Goal: Task Accomplishment & Management: Manage account settings

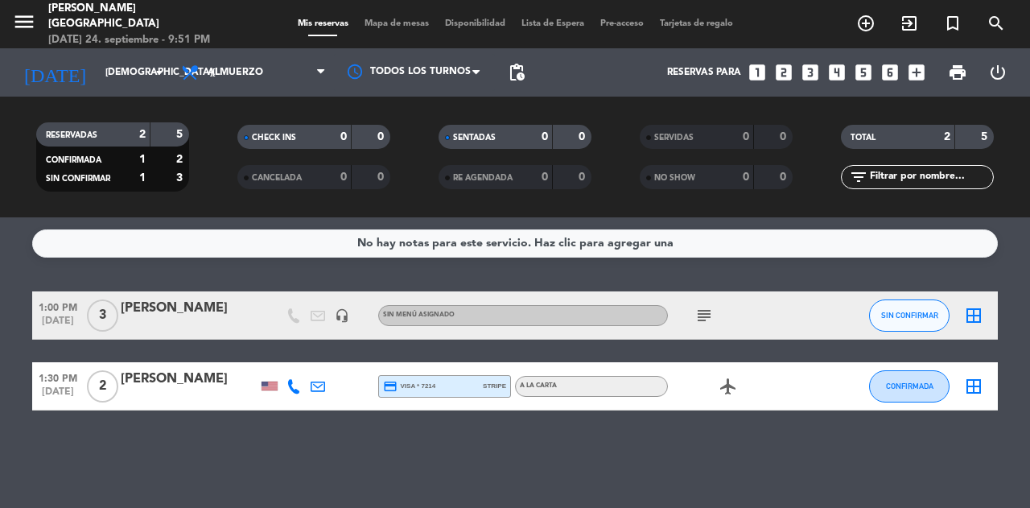
click at [702, 311] on icon "subject" at bounding box center [703, 315] width 19 height 19
click at [698, 316] on icon "subject" at bounding box center [703, 315] width 19 height 19
click at [245, 63] on span "Almuerzo" at bounding box center [253, 72] width 161 height 35
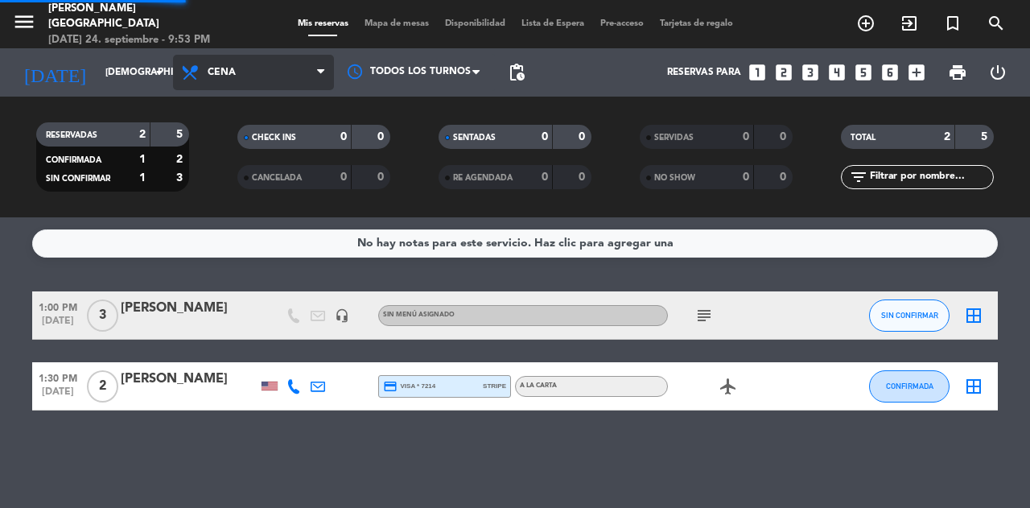
click at [251, 187] on div "menu [PERSON_NAME] [GEOGRAPHIC_DATA] [DATE] 24. septiembre - 9:53 PM Mis reserv…" at bounding box center [515, 108] width 1030 height 217
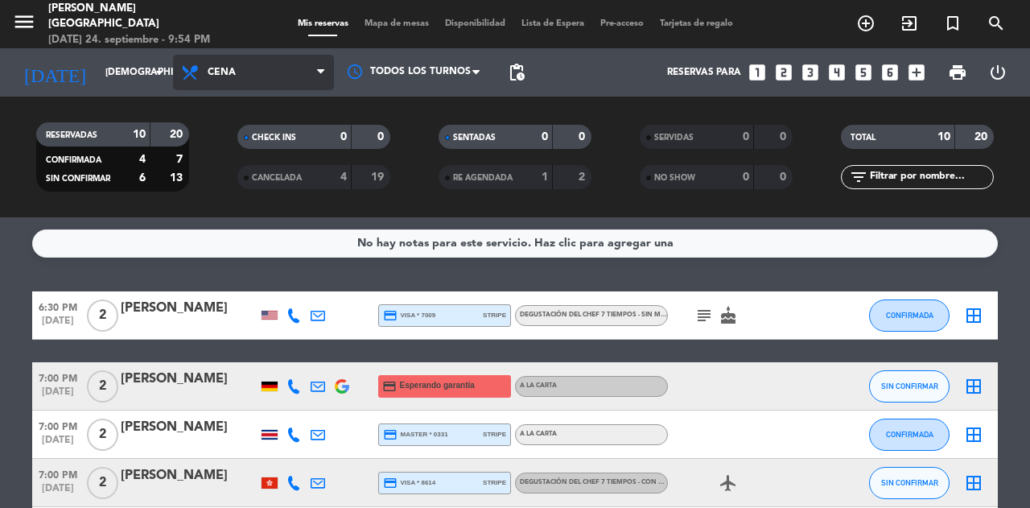
click at [232, 70] on span "Cena" at bounding box center [222, 72] width 28 height 11
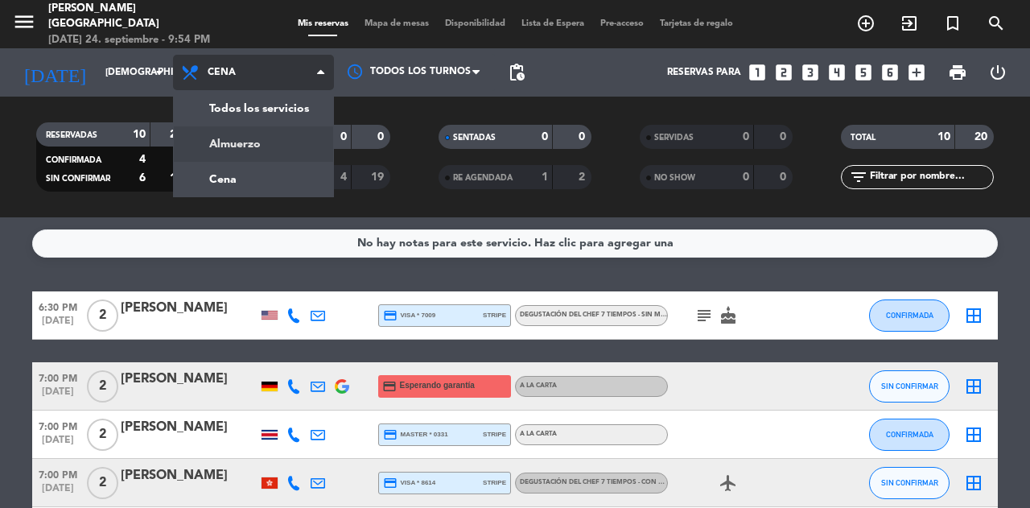
click at [232, 144] on div "menu [PERSON_NAME] [GEOGRAPHIC_DATA] [DATE] 24. septiembre - 9:54 PM Mis reserv…" at bounding box center [515, 108] width 1030 height 217
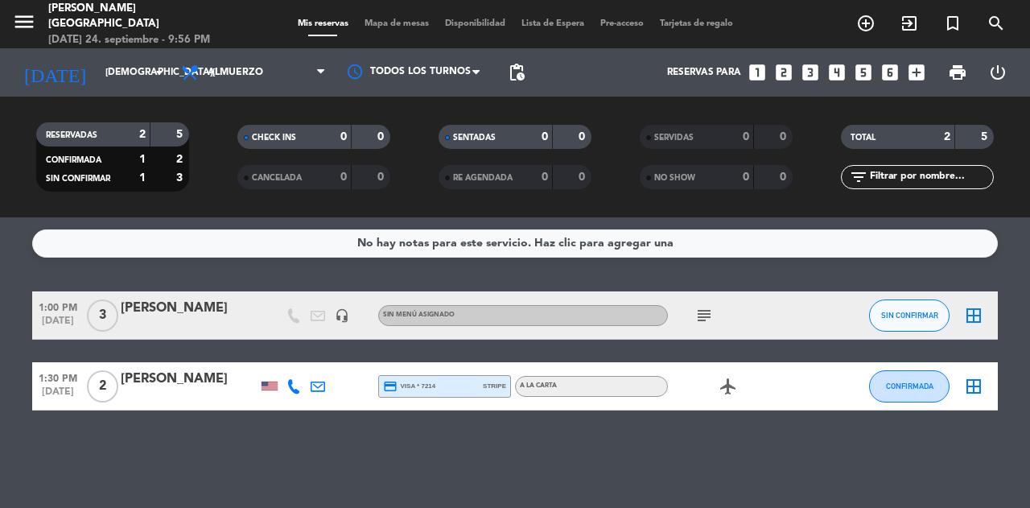
click at [260, 75] on span "Almuerzo" at bounding box center [236, 72] width 56 height 11
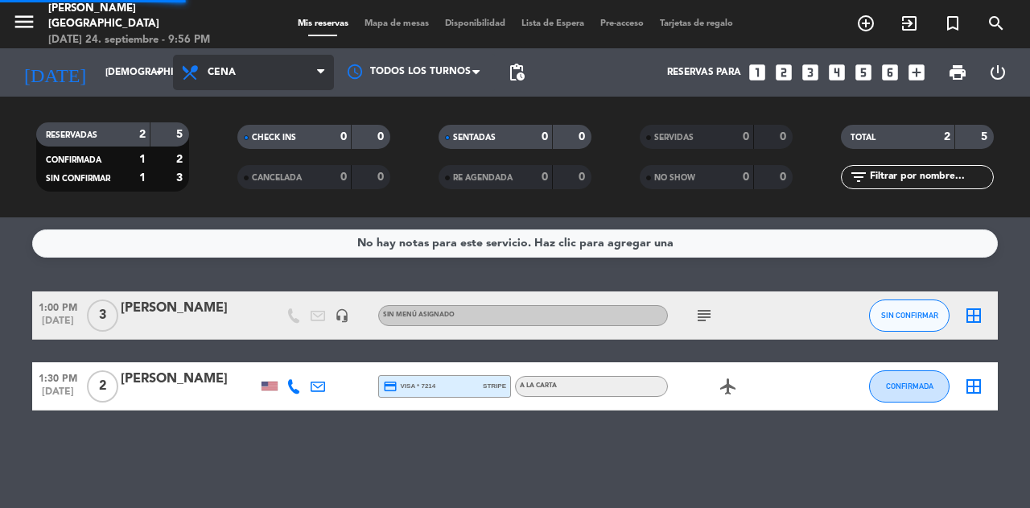
click at [237, 189] on div "menu [PERSON_NAME] [GEOGRAPHIC_DATA] [DATE] 24. septiembre - 9:56 PM Mis reserv…" at bounding box center [515, 108] width 1030 height 217
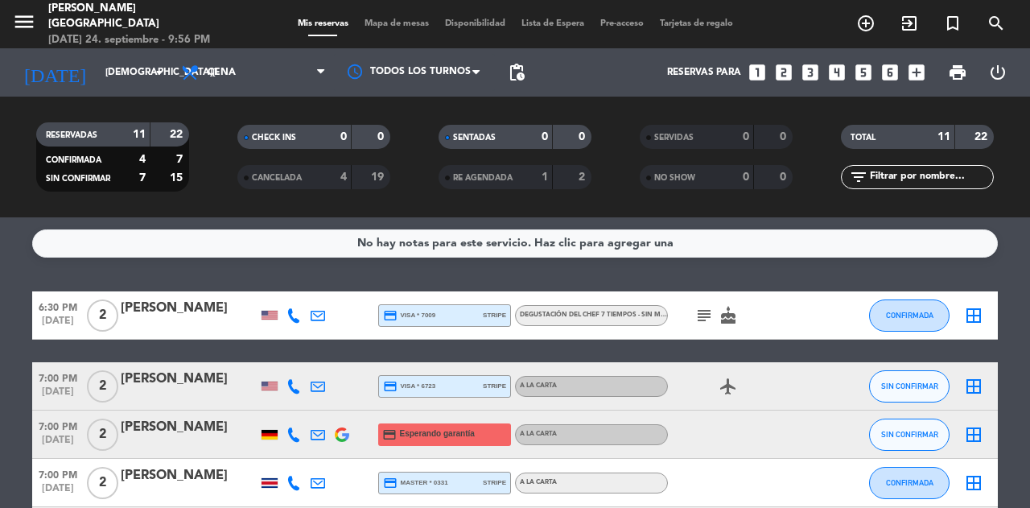
click at [714, 309] on span "subject" at bounding box center [704, 315] width 24 height 19
click at [702, 315] on icon "subject" at bounding box center [703, 315] width 19 height 19
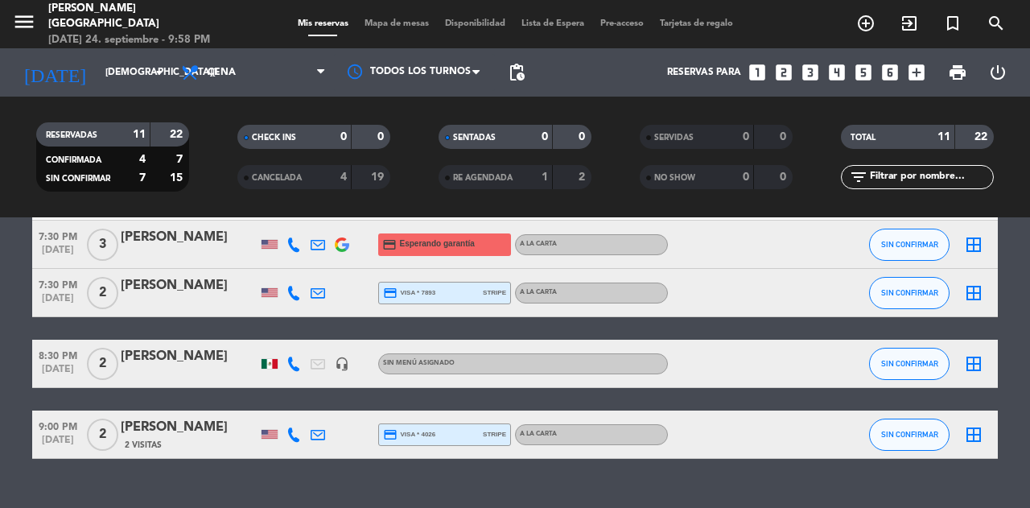
scroll to position [456, 0]
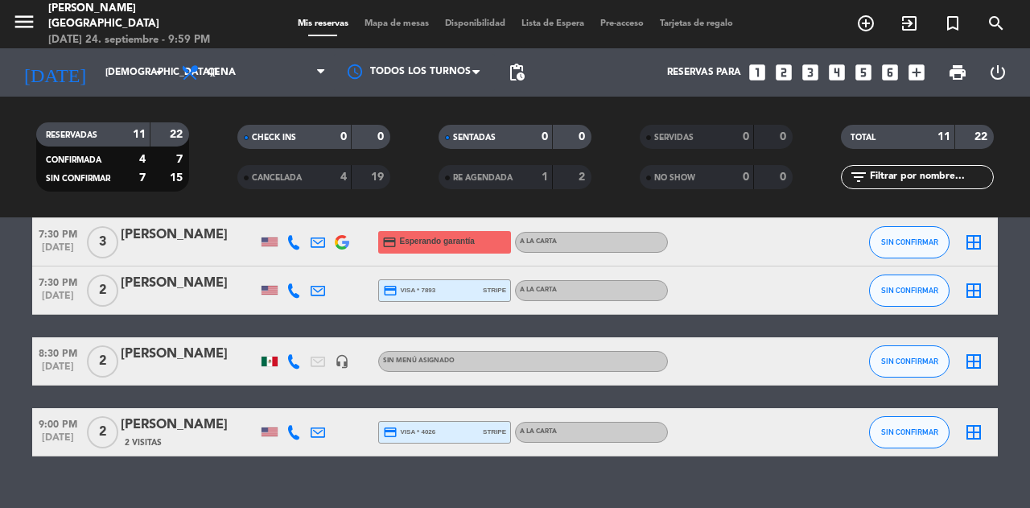
click at [385, 26] on span "Mapa de mesas" at bounding box center [396, 23] width 80 height 9
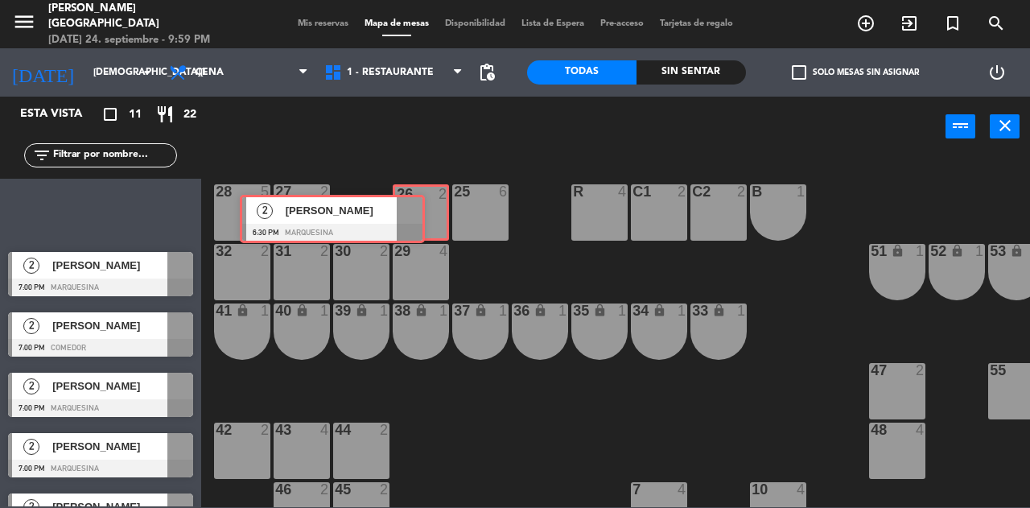
drag, startPoint x: 171, startPoint y: 208, endPoint x: 431, endPoint y: 204, distance: 259.9
click at [431, 204] on div "Esta vista crop_square 11 restaurant 22 filter_list 2 [PERSON_NAME] 6:30 PM Mar…" at bounding box center [515, 302] width 1030 height 410
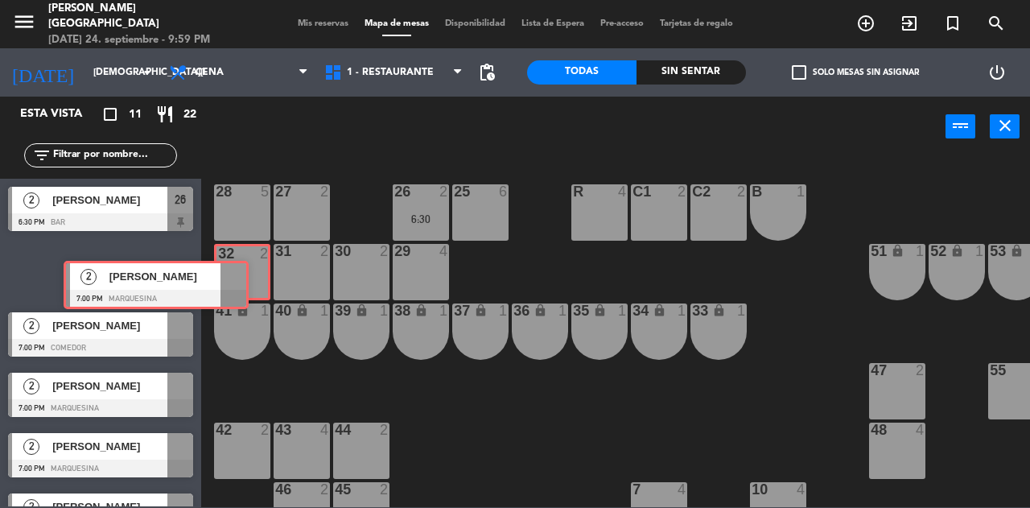
drag, startPoint x: 183, startPoint y: 264, endPoint x: 238, endPoint y: 271, distance: 55.2
click at [238, 271] on div "Esta vista crop_square 11 restaurant 22 filter_list 2 [PERSON_NAME] 6:30 PM Bar…" at bounding box center [515, 302] width 1030 height 410
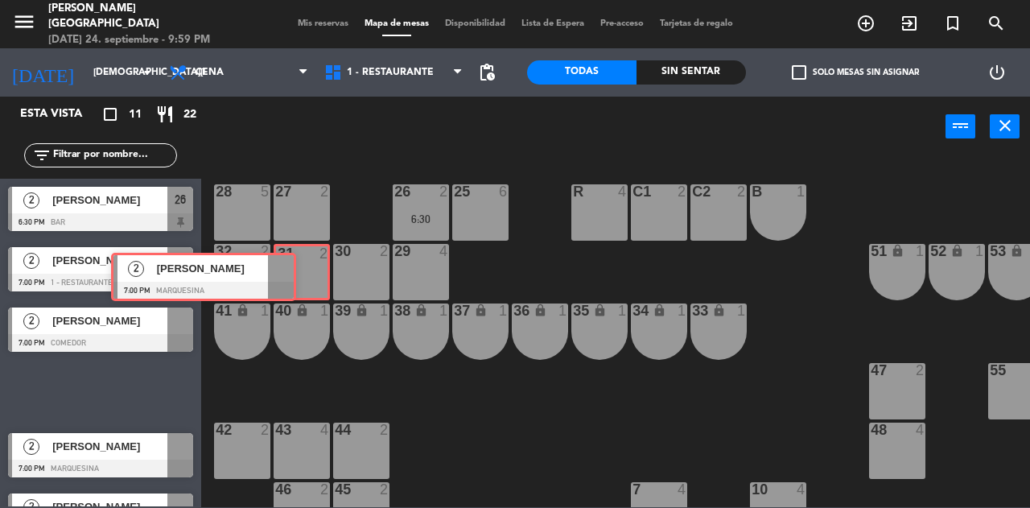
drag, startPoint x: 179, startPoint y: 387, endPoint x: 282, endPoint y: 272, distance: 154.4
click at [282, 272] on div "Esta vista crop_square 11 restaurant 22 filter_list 2 [PERSON_NAME] 6:30 PM Bar…" at bounding box center [515, 302] width 1030 height 410
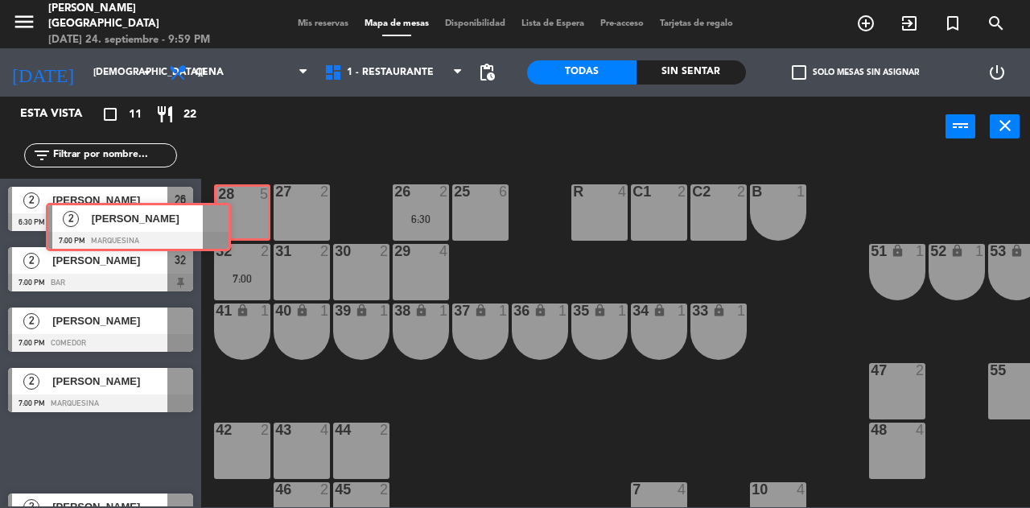
drag, startPoint x: 179, startPoint y: 442, endPoint x: 235, endPoint y: 210, distance: 238.3
click at [235, 210] on div "Esta vista crop_square 11 restaurant 22 filter_list 2 [PERSON_NAME] 6:30 PM Bar…" at bounding box center [515, 302] width 1030 height 410
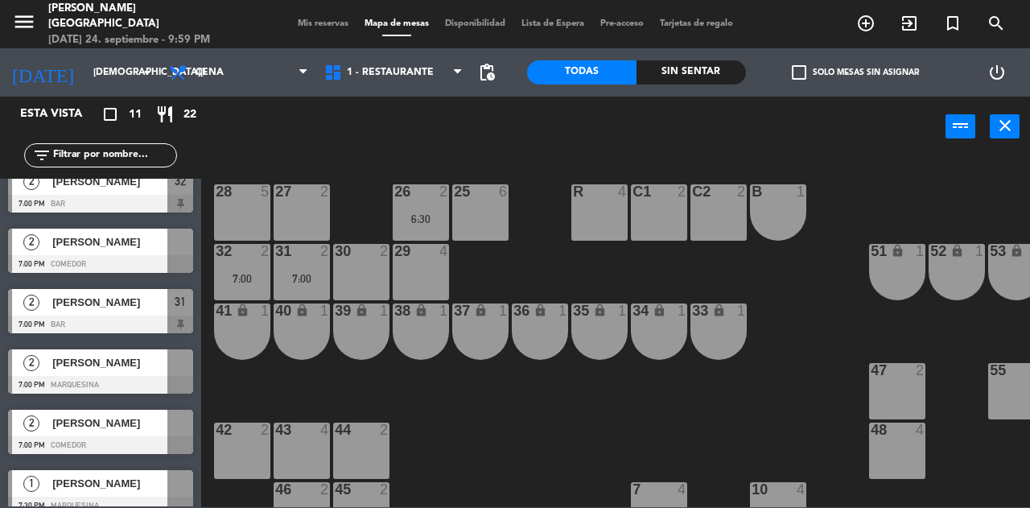
scroll to position [80, 0]
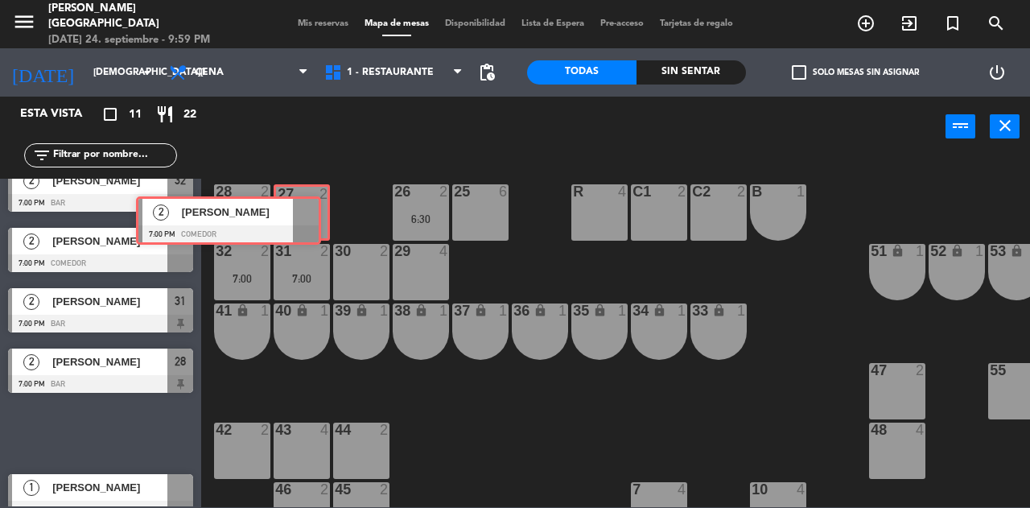
drag, startPoint x: 179, startPoint y: 438, endPoint x: 307, endPoint y: 220, distance: 252.1
click at [307, 220] on div "Esta vista crop_square 11 restaurant 22 filter_list 2 [PERSON_NAME] 6:30 PM Bar…" at bounding box center [515, 302] width 1030 height 410
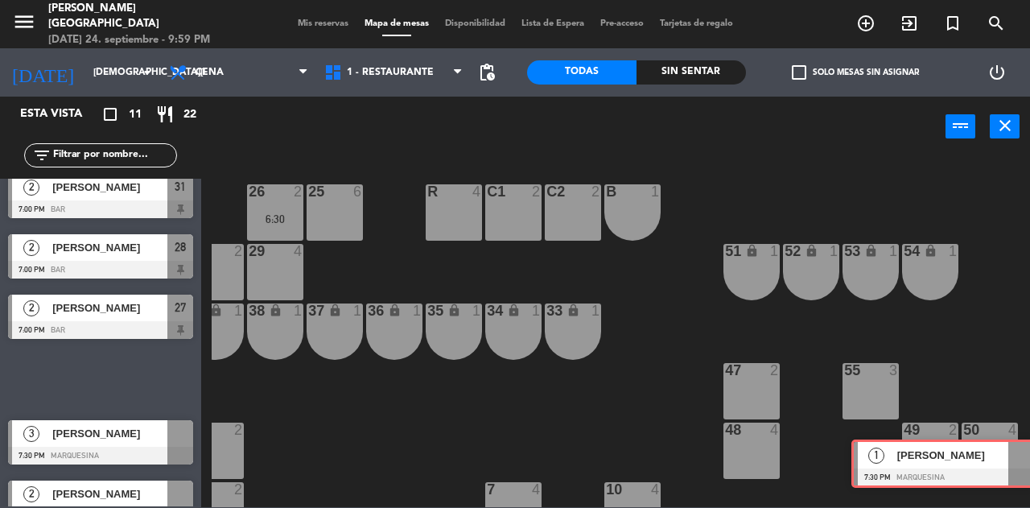
scroll to position [0, 143]
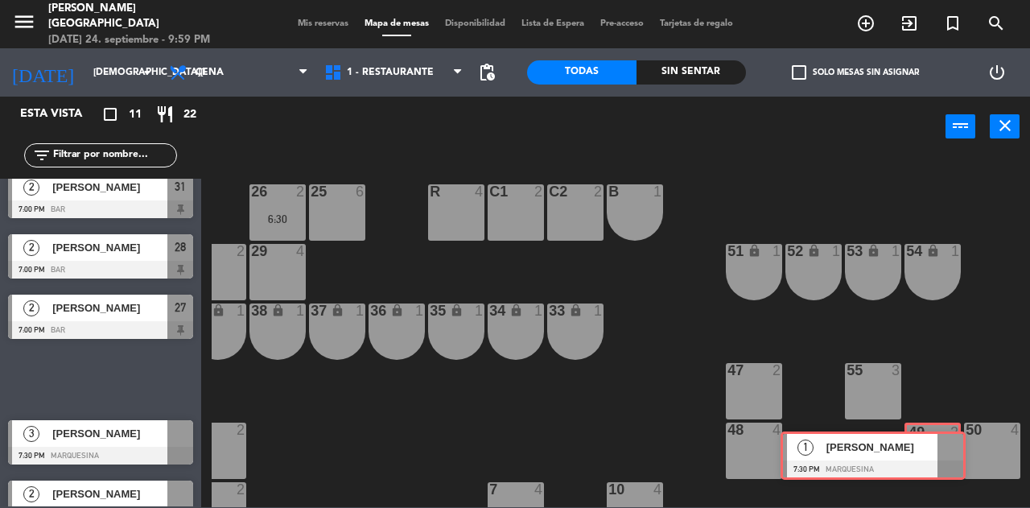
drag, startPoint x: 175, startPoint y: 393, endPoint x: 948, endPoint y: 469, distance: 776.1
click at [948, 469] on div "Esta vista crop_square 11 restaurant 22 filter_list 2 [PERSON_NAME] 6:30 PM Bar…" at bounding box center [515, 302] width 1030 height 410
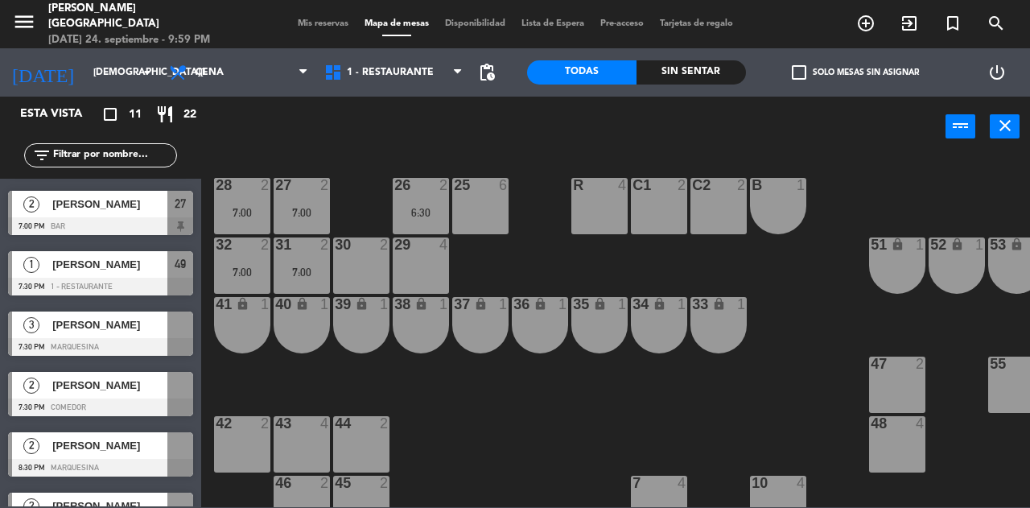
scroll to position [298, 0]
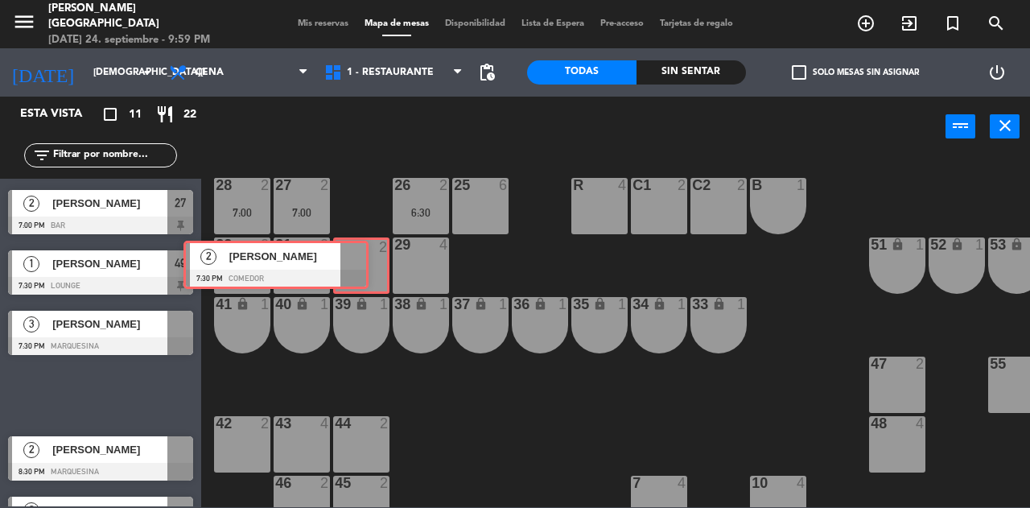
drag, startPoint x: 180, startPoint y: 395, endPoint x: 356, endPoint y: 262, distance: 220.0
click at [356, 262] on div "Esta vista crop_square 11 restaurant 22 filter_list 2 [PERSON_NAME] 6:30 PM Bar…" at bounding box center [515, 302] width 1030 height 410
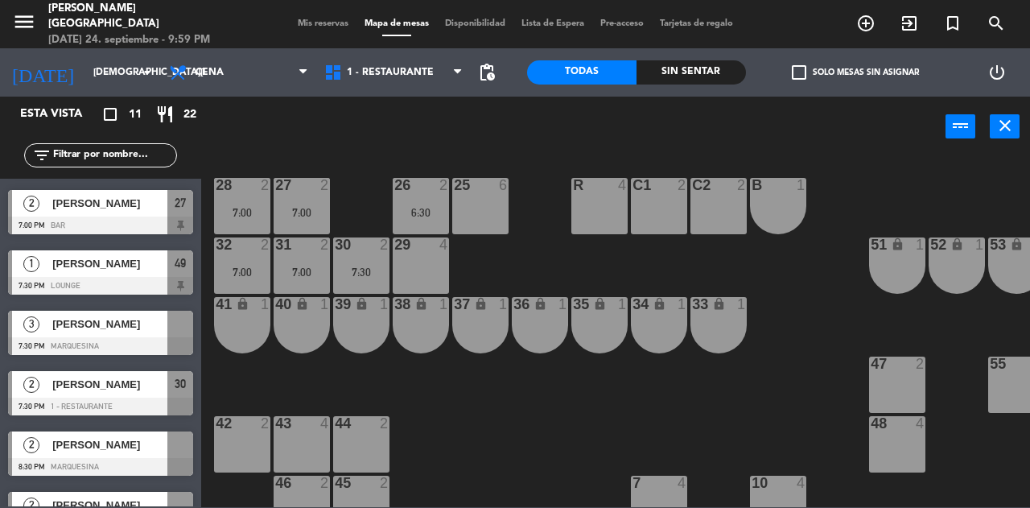
scroll to position [336, 0]
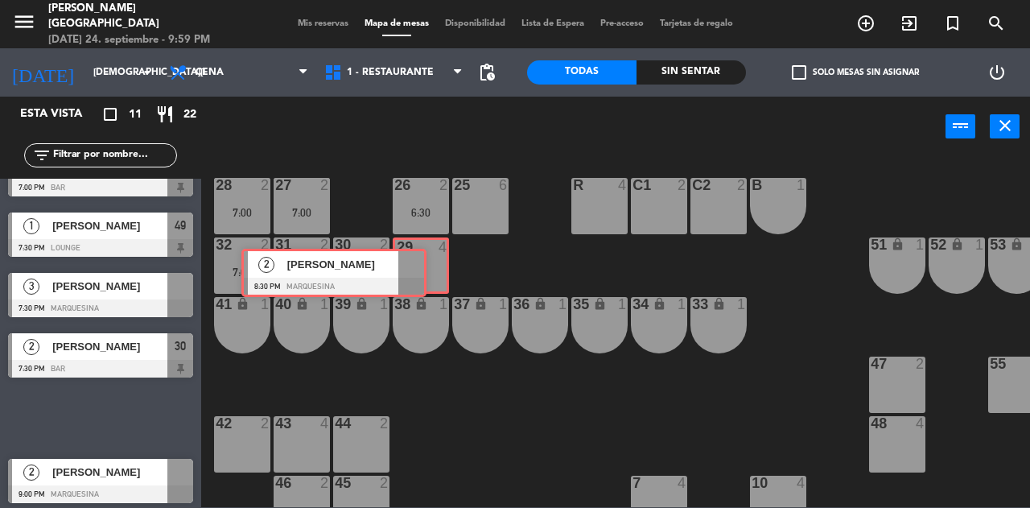
drag, startPoint x: 180, startPoint y: 406, endPoint x: 415, endPoint y: 259, distance: 277.2
click at [415, 259] on div "Esta vista crop_square 11 restaurant 22 filter_list 2 [PERSON_NAME] 6:30 PM Bar…" at bounding box center [515, 302] width 1030 height 410
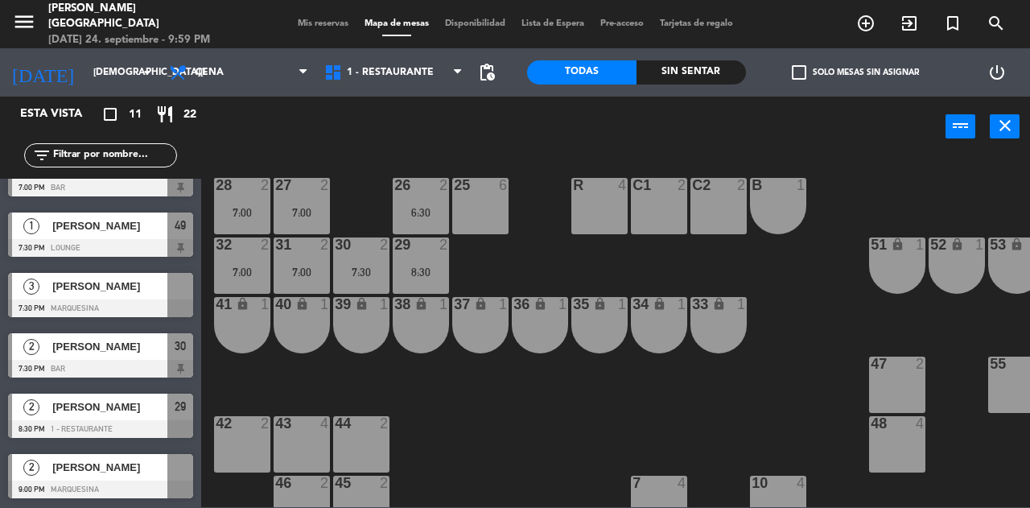
click at [319, 22] on span "Mis reservas" at bounding box center [323, 23] width 67 height 9
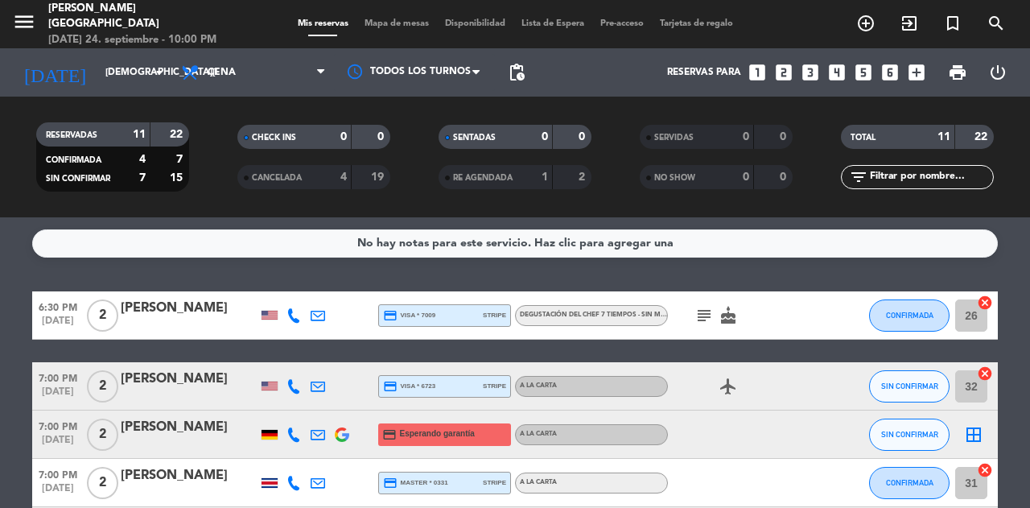
click at [282, 51] on div "Todos los servicios Almuerzo Cena Cena Todos los servicios Almuerzo Cena" at bounding box center [253, 72] width 161 height 48
click at [286, 64] on span "Cena" at bounding box center [253, 72] width 161 height 35
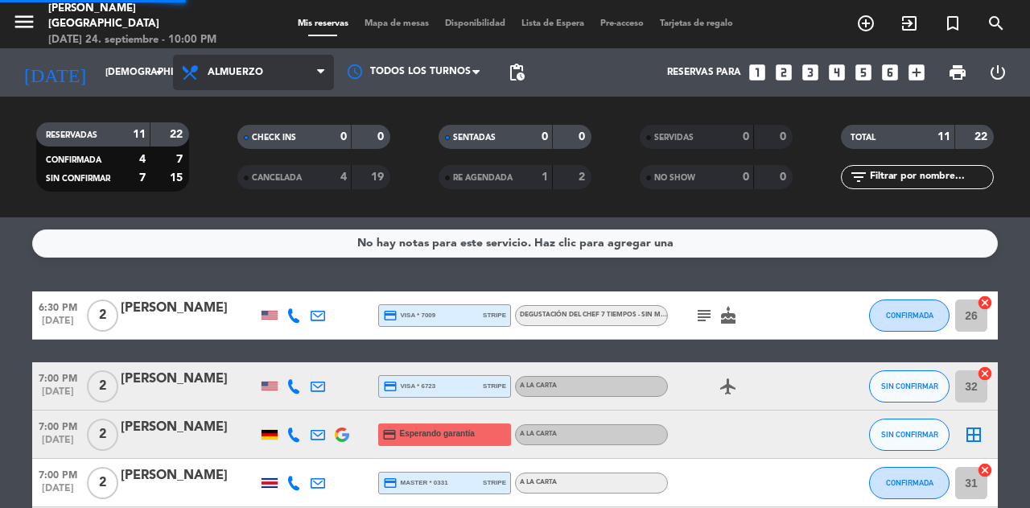
click at [264, 150] on div "menu [PERSON_NAME] [GEOGRAPHIC_DATA] [DATE] 24. septiembre - 10:00 PM Mis reser…" at bounding box center [515, 108] width 1030 height 217
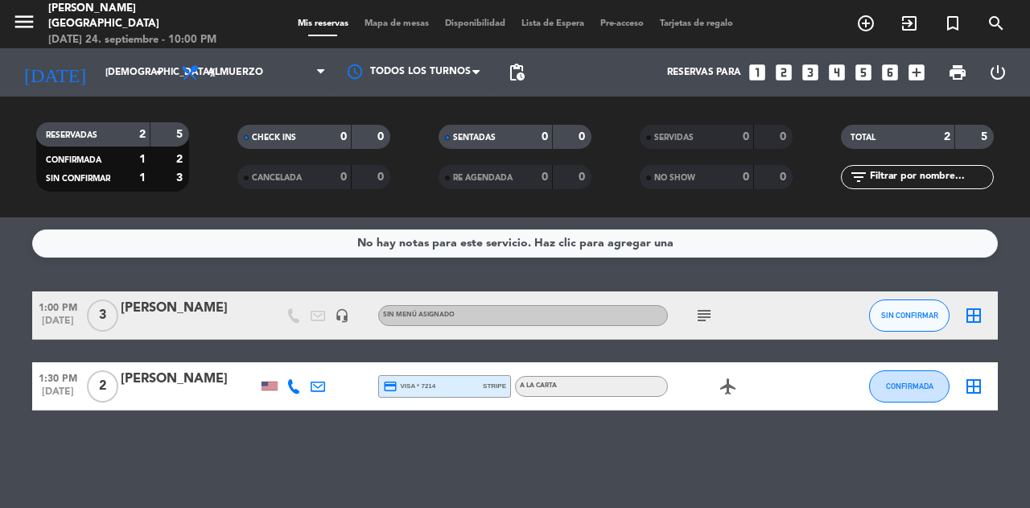
click at [697, 313] on icon "subject" at bounding box center [703, 315] width 19 height 19
click at [398, 28] on span "Mapa de mesas" at bounding box center [396, 23] width 80 height 9
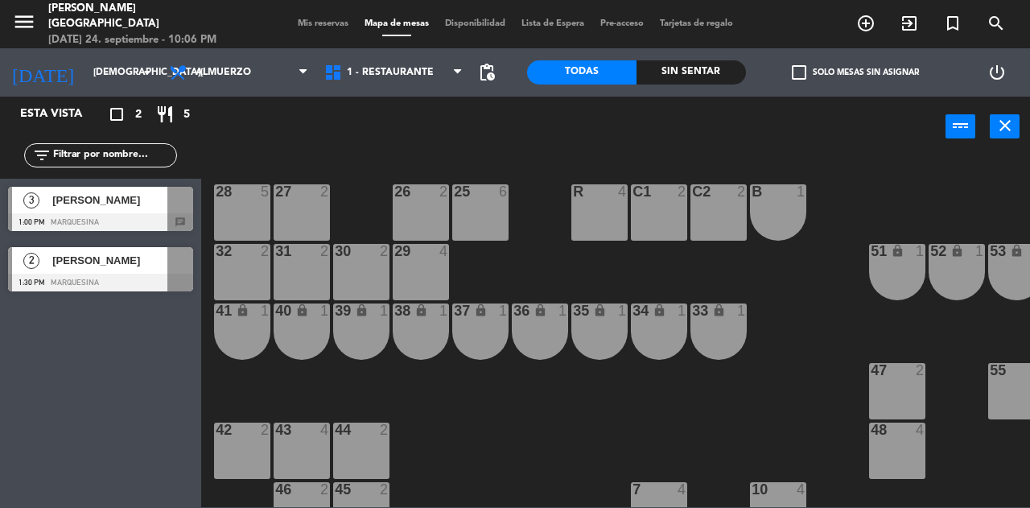
scroll to position [219, 0]
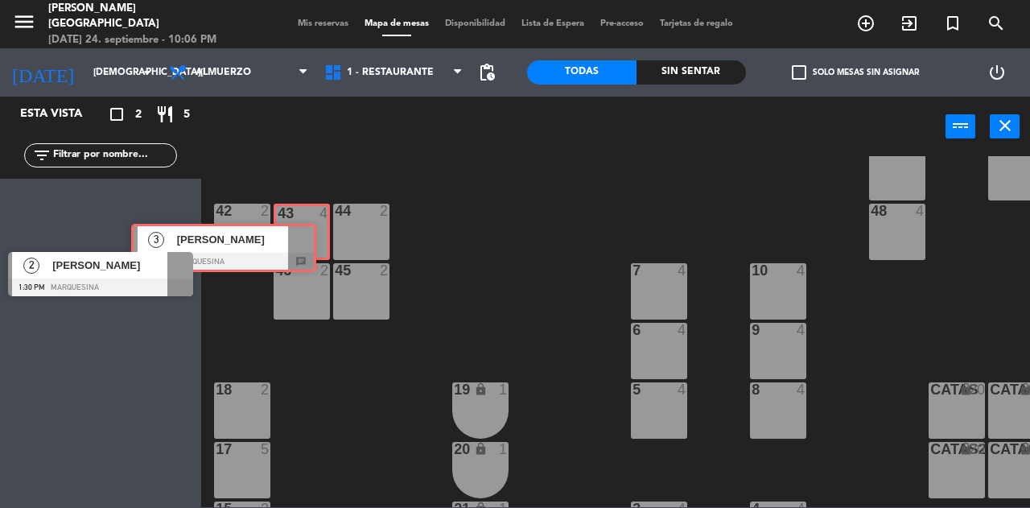
drag, startPoint x: 173, startPoint y: 202, endPoint x: 296, endPoint y: 238, distance: 128.3
click at [296, 238] on div "Esta vista crop_square 2 restaurant 5 filter_list 3 [PERSON_NAME][GEOGRAPHIC_DA…" at bounding box center [515, 302] width 1030 height 410
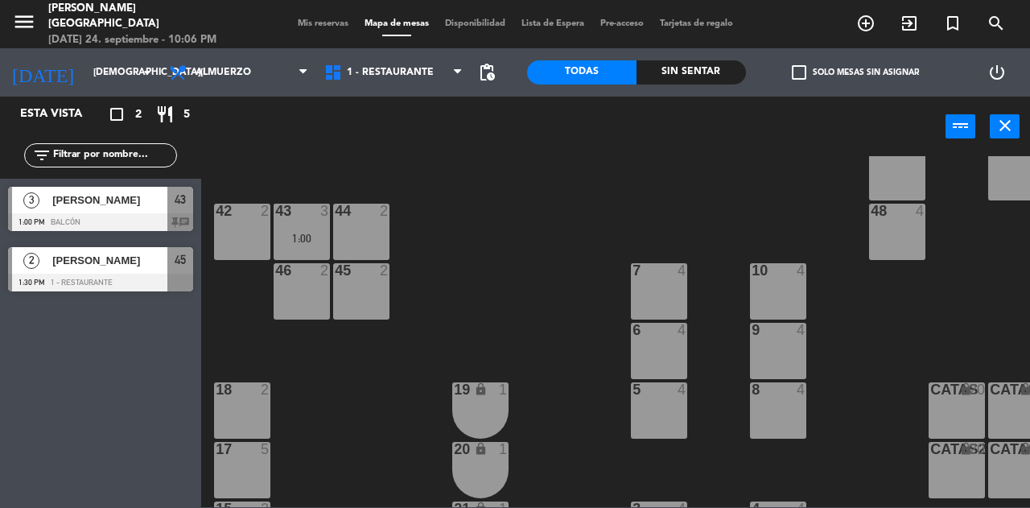
drag, startPoint x: 187, startPoint y: 268, endPoint x: 362, endPoint y: 300, distance: 178.3
click at [311, 28] on span "Mis reservas" at bounding box center [323, 23] width 67 height 9
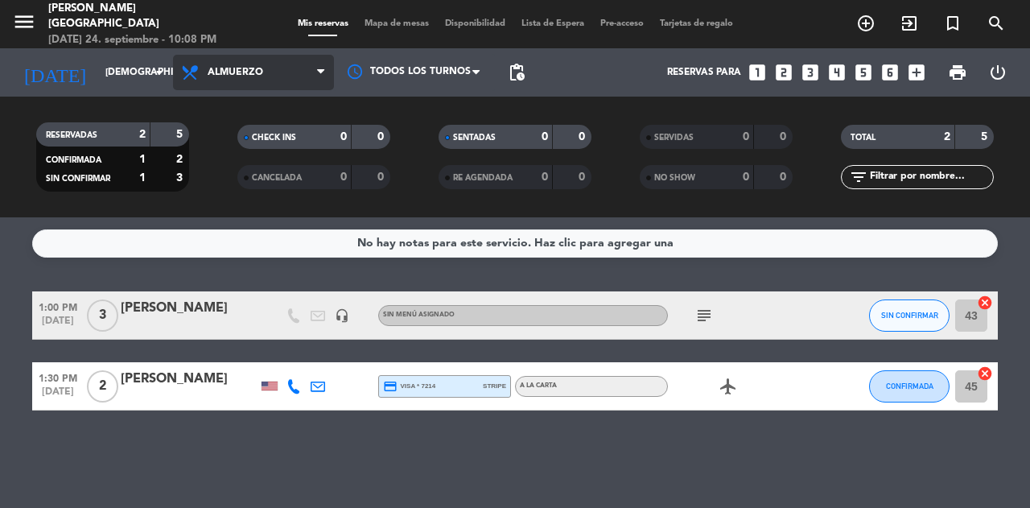
click at [278, 70] on span "Almuerzo" at bounding box center [253, 72] width 161 height 35
click at [237, 187] on div "menu [PERSON_NAME] [GEOGRAPHIC_DATA] [DATE] 24. septiembre - 10:08 PM Mis reser…" at bounding box center [515, 108] width 1030 height 217
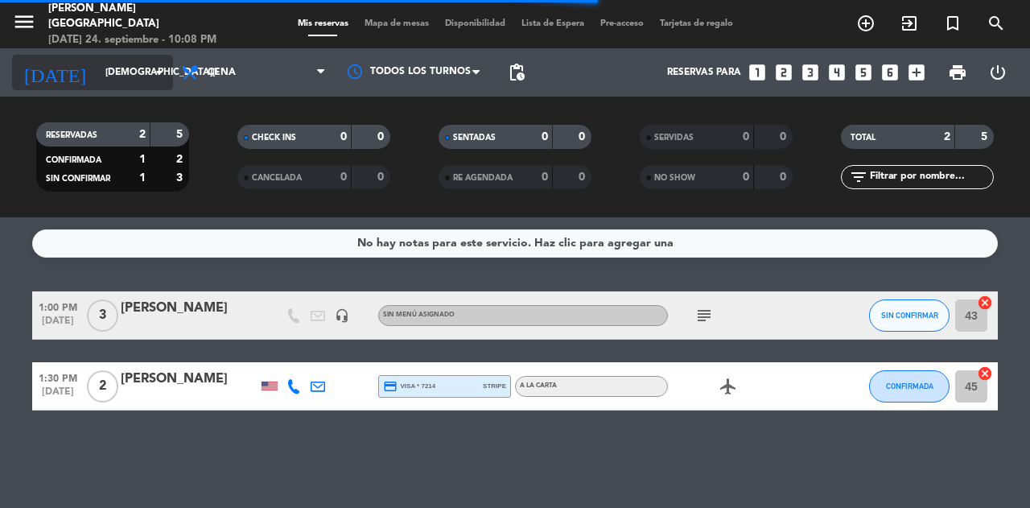
click at [130, 66] on input "[DEMOGRAPHIC_DATA][DATE]" at bounding box center [161, 72] width 128 height 27
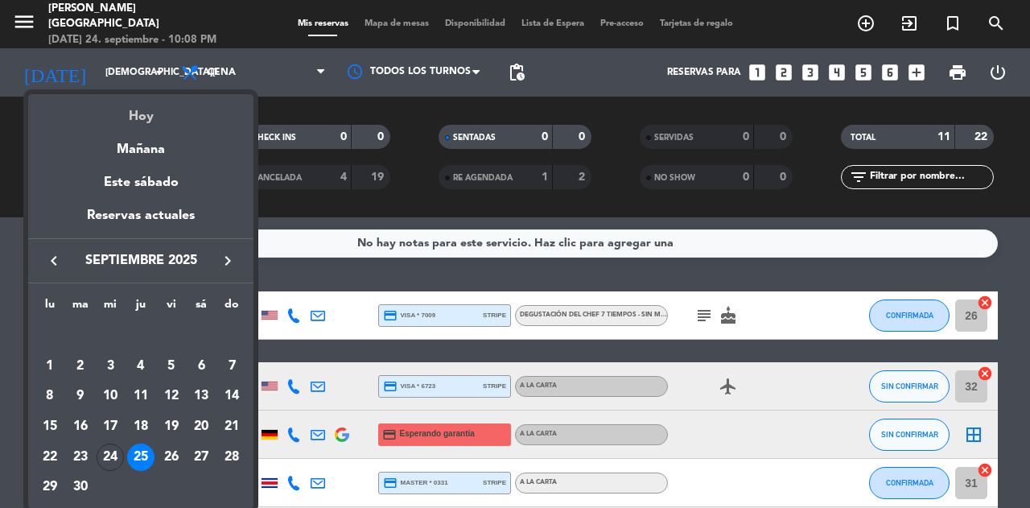
click at [163, 96] on div "Hoy" at bounding box center [140, 110] width 225 height 33
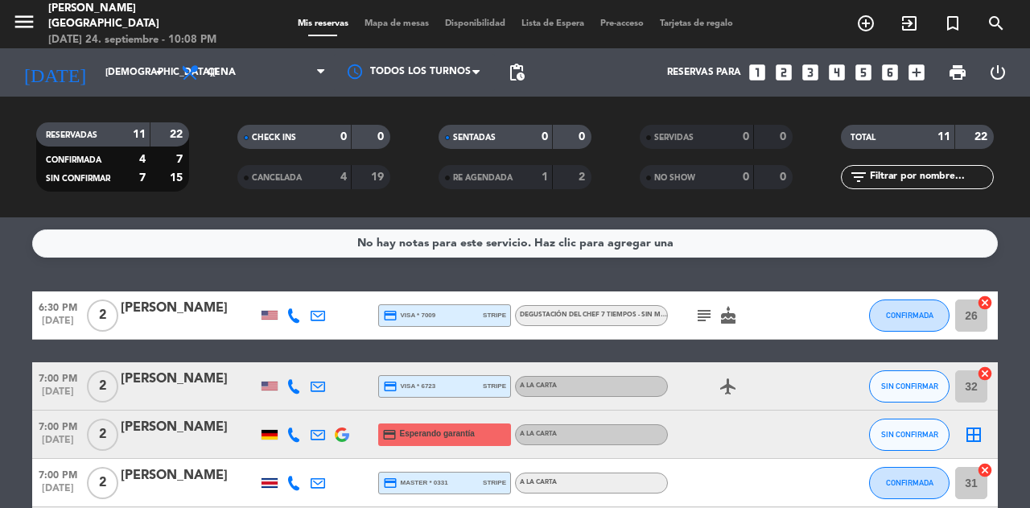
type input "[DATE]"
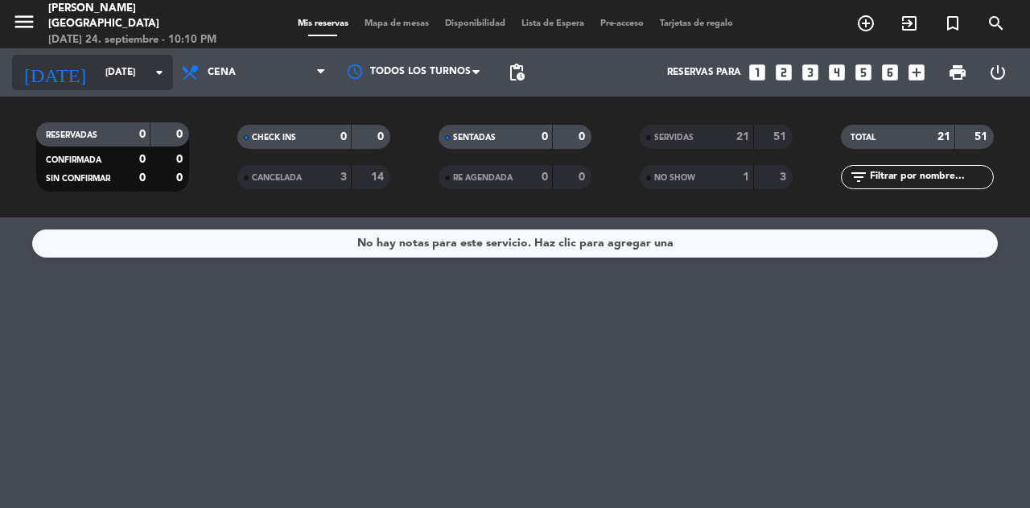
click at [123, 69] on input "[DATE]" at bounding box center [161, 72] width 128 height 27
